Goal: Information Seeking & Learning: Learn about a topic

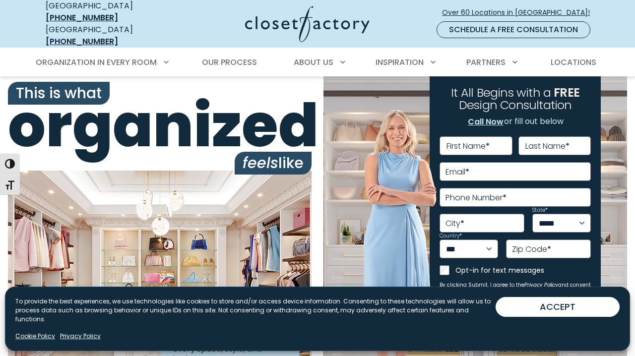
click at [348, 164] on div "**********" at bounding box center [476, 230] width 304 height 308
click at [297, 105] on span "organized" at bounding box center [160, 126] width 304 height 59
drag, startPoint x: 350, startPoint y: 130, endPoint x: 427, endPoint y: 165, distance: 84.2
click at [351, 131] on div "**********" at bounding box center [476, 230] width 304 height 308
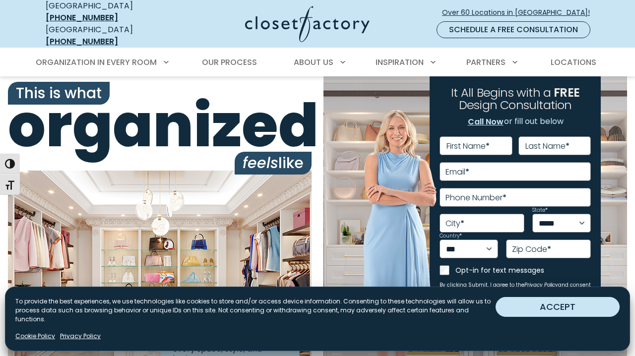
click at [550, 313] on button "ACCEPT" at bounding box center [558, 307] width 124 height 20
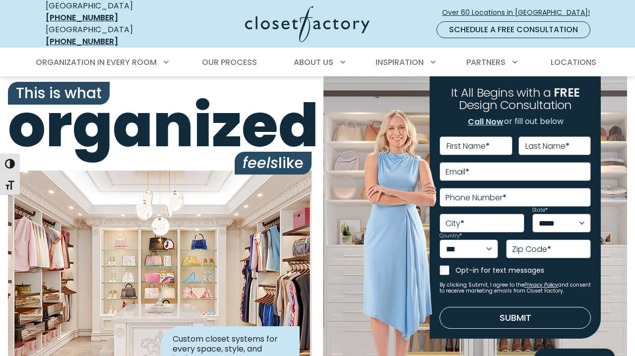
click at [583, 89] on div "It All Begins with a FREE Design Consultation" at bounding box center [515, 100] width 140 height 29
click at [383, 115] on img at bounding box center [400, 253] width 74 height 288
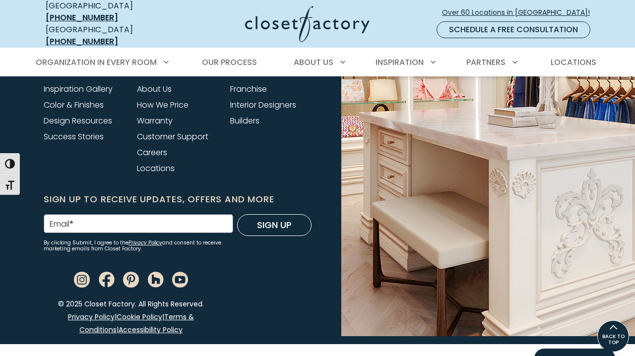
scroll to position [3986, 0]
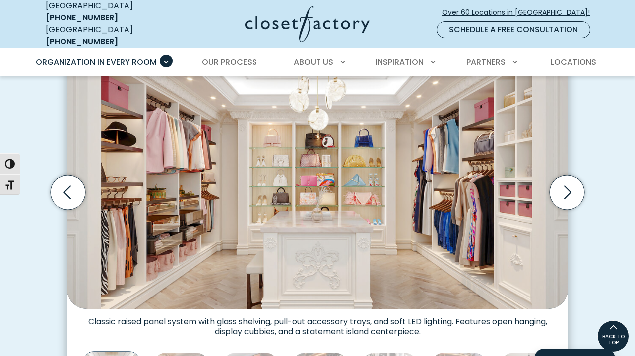
scroll to position [321, 0]
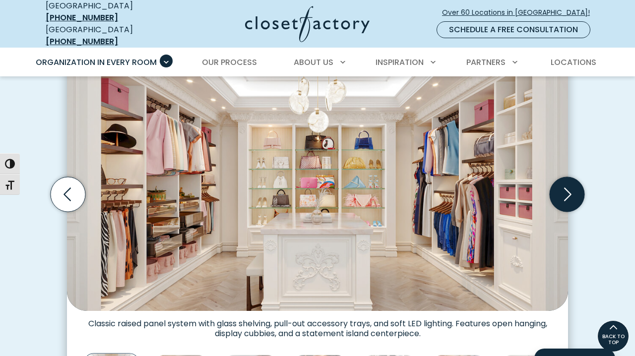
click at [573, 190] on icon "Next slide" at bounding box center [567, 194] width 35 height 35
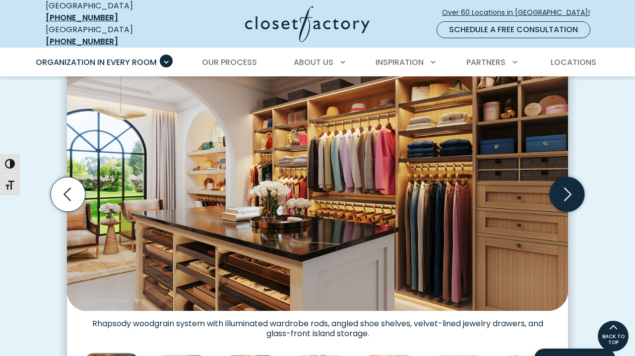
click at [573, 190] on icon "Next slide" at bounding box center [567, 194] width 35 height 35
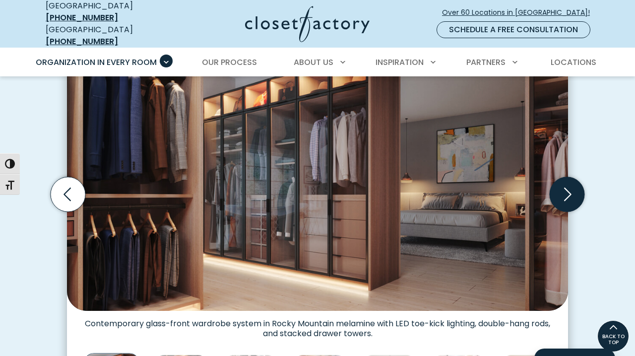
click at [573, 190] on icon "Next slide" at bounding box center [567, 194] width 35 height 35
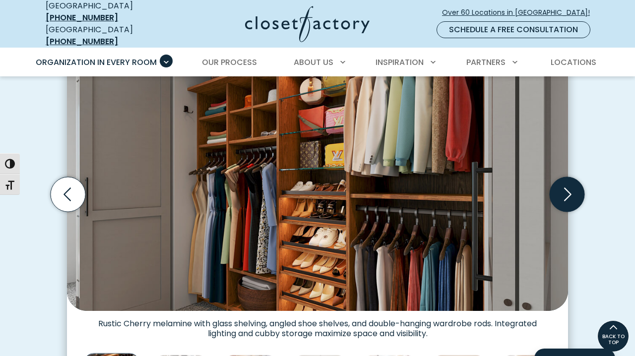
click at [573, 190] on icon "Next slide" at bounding box center [567, 194] width 35 height 35
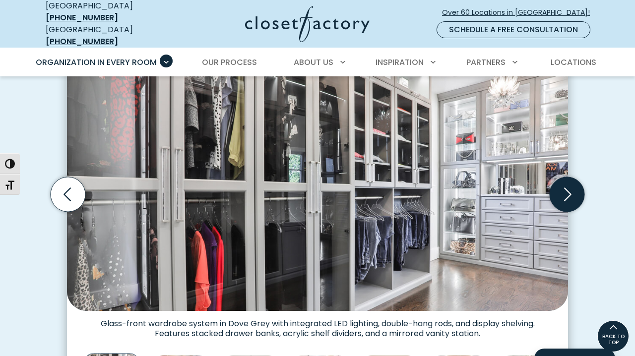
click at [573, 190] on icon "Next slide" at bounding box center [567, 194] width 35 height 35
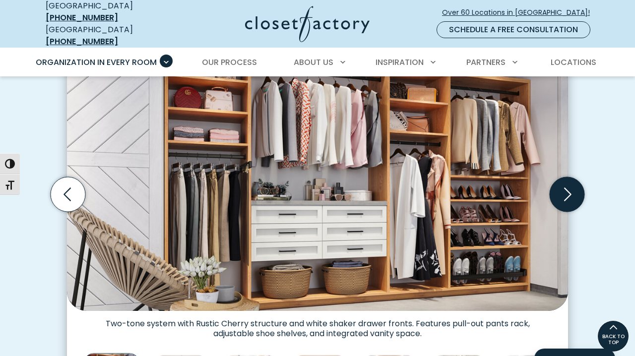
click at [573, 190] on icon "Next slide" at bounding box center [567, 194] width 35 height 35
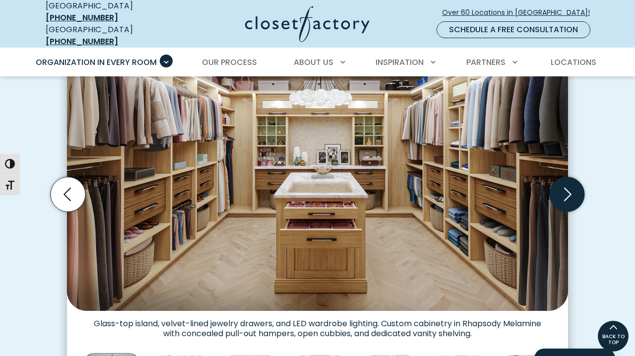
click at [573, 190] on icon "Next slide" at bounding box center [567, 194] width 35 height 35
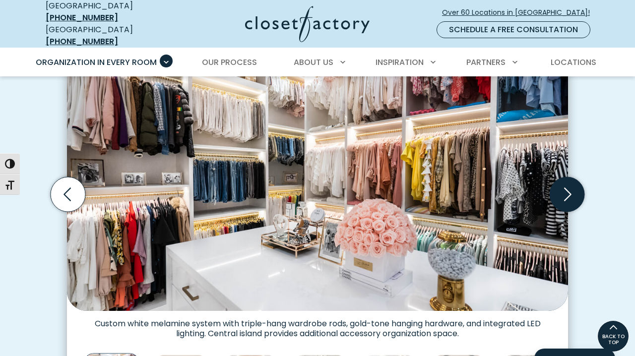
click at [573, 190] on icon "Next slide" at bounding box center [567, 194] width 35 height 35
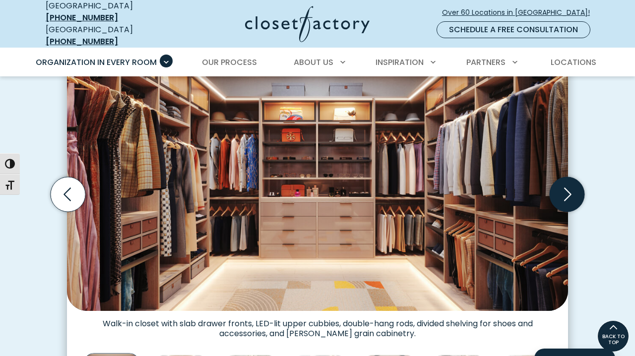
click at [573, 190] on icon "Next slide" at bounding box center [567, 194] width 35 height 35
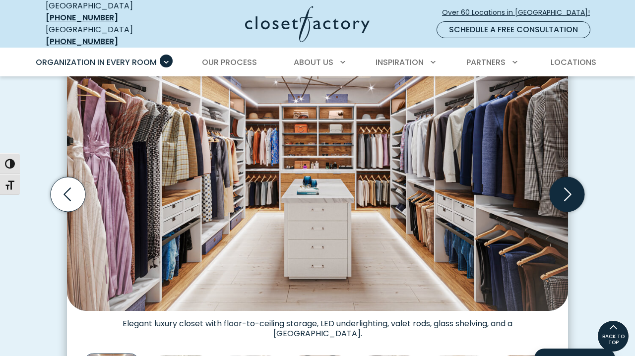
click at [573, 190] on icon "Next slide" at bounding box center [567, 194] width 35 height 35
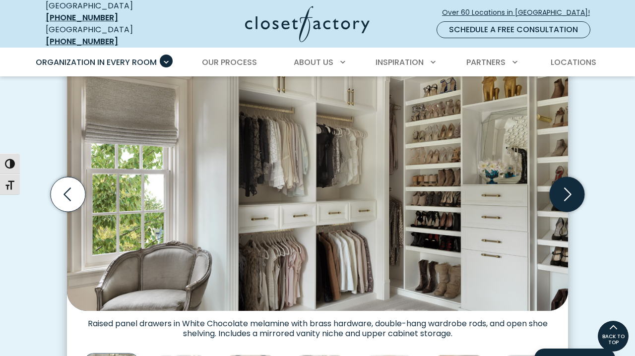
click at [573, 190] on icon "Next slide" at bounding box center [567, 194] width 35 height 35
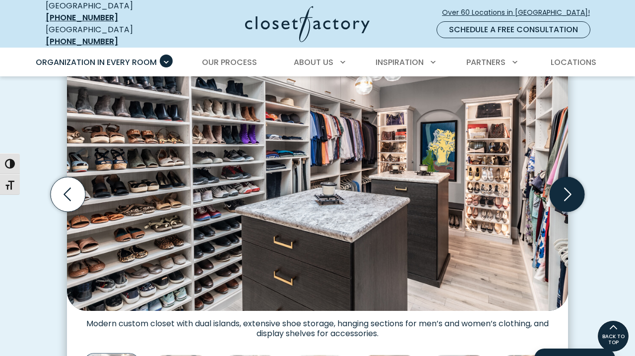
click at [573, 190] on icon "Next slide" at bounding box center [567, 194] width 35 height 35
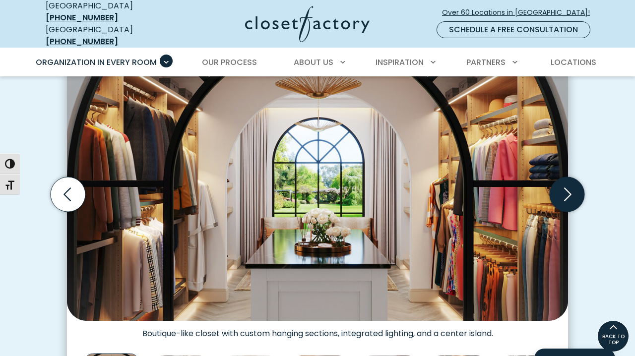
click at [573, 190] on icon "Next slide" at bounding box center [567, 194] width 35 height 35
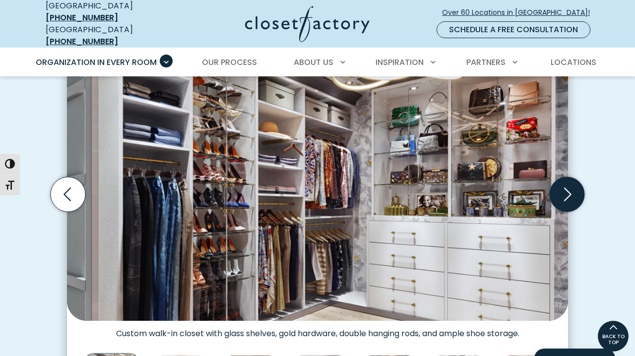
click at [573, 190] on icon "Next slide" at bounding box center [567, 194] width 35 height 35
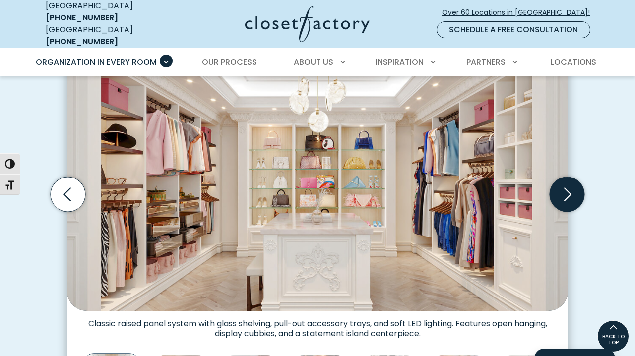
click at [573, 190] on icon "Next slide" at bounding box center [567, 194] width 35 height 35
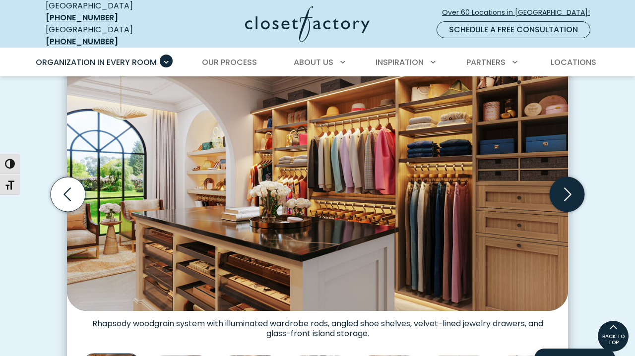
click at [573, 190] on icon "Next slide" at bounding box center [567, 194] width 35 height 35
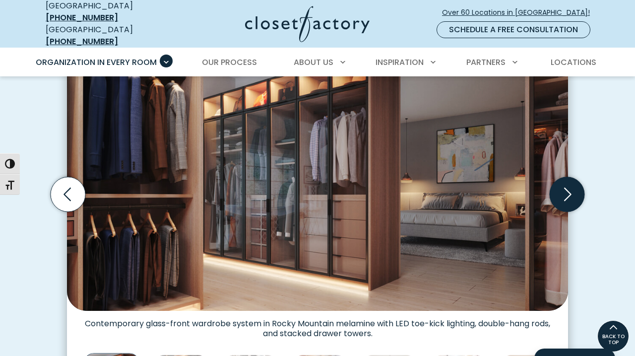
click at [573, 190] on icon "Next slide" at bounding box center [567, 194] width 35 height 35
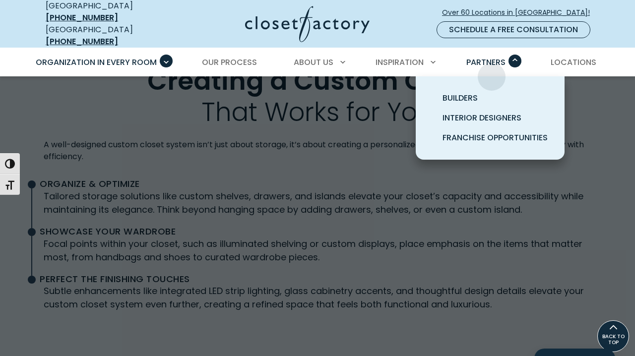
scroll to position [1830, 0]
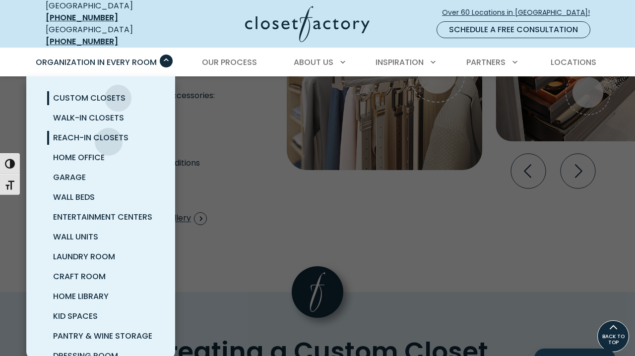
click at [109, 135] on span "Reach-In Closets" at bounding box center [90, 137] width 75 height 11
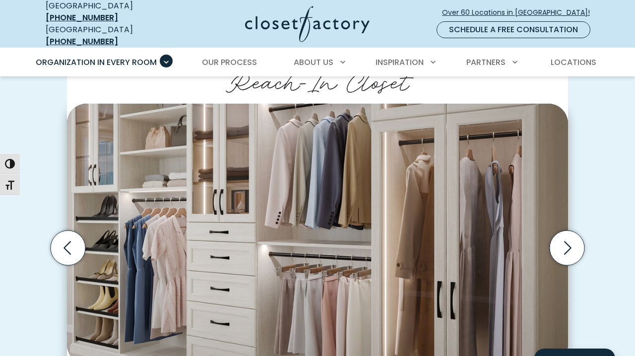
scroll to position [245, 0]
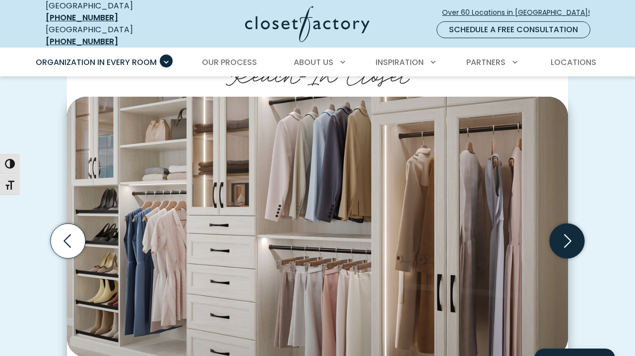
click at [565, 239] on icon "Next slide" at bounding box center [567, 240] width 7 height 13
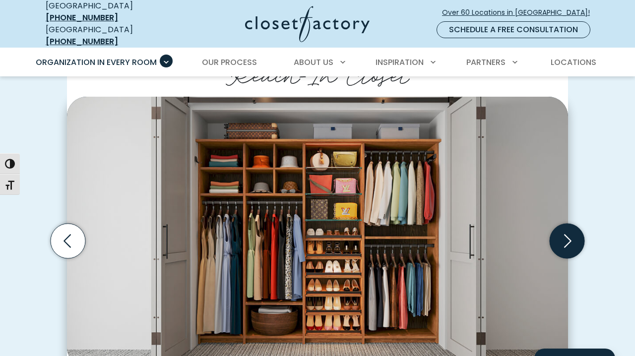
click at [565, 239] on icon "Next slide" at bounding box center [567, 240] width 7 height 13
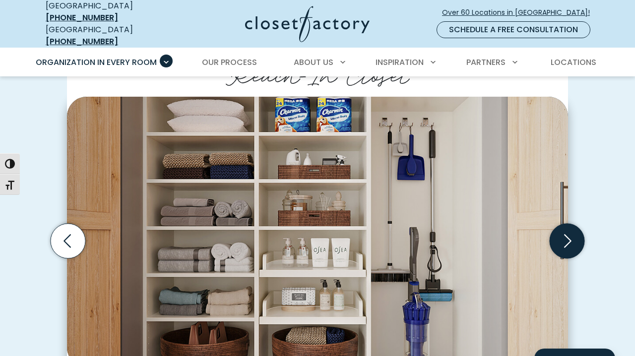
click at [565, 239] on icon "Next slide" at bounding box center [567, 240] width 7 height 13
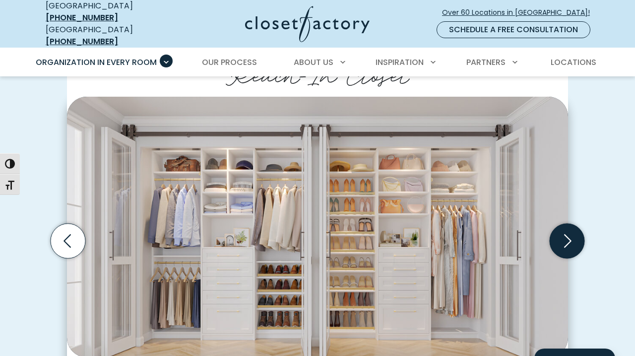
click at [565, 239] on icon "Next slide" at bounding box center [567, 240] width 7 height 13
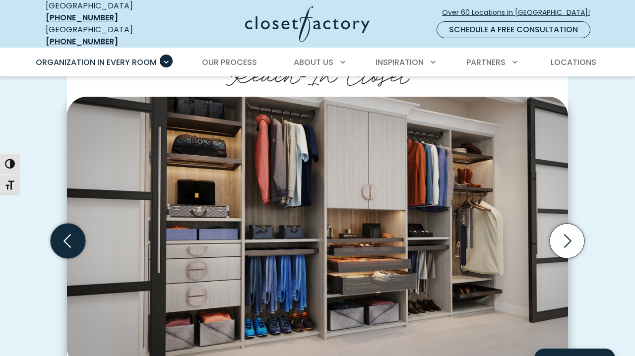
click at [66, 233] on icon "Previous slide" at bounding box center [68, 241] width 35 height 35
